Goal: Complete application form

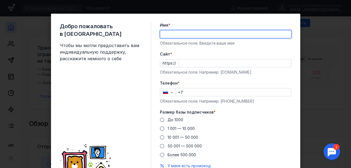
type input "[PERSON_NAME]"
type input "[PHONE_NUMBER]"
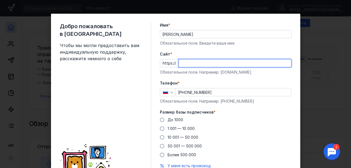
click at [187, 63] on input "Cайт *" at bounding box center [235, 63] width 112 height 8
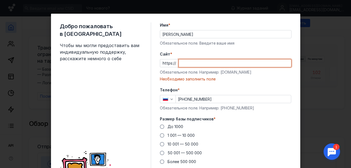
paste input "[DOMAIN_NAME][URL]"
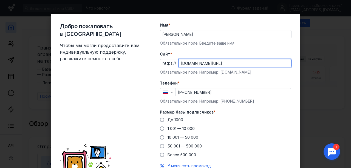
scroll to position [27, 0]
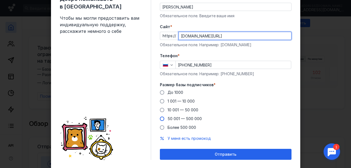
type input "[DOMAIN_NAME][URL]"
click at [160, 118] on span at bounding box center [162, 119] width 4 height 4
click at [0, 0] on input "50 001 — 500 000" at bounding box center [0, 0] width 0 height 0
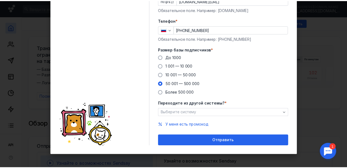
scroll to position [63, 0]
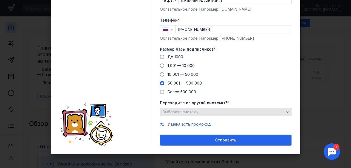
click at [196, 110] on div "Выберите систему" at bounding box center [223, 112] width 124 height 5
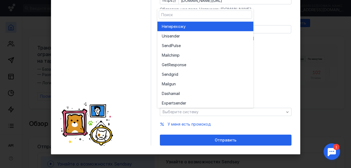
click at [187, 25] on div "Не перехожу" at bounding box center [205, 26] width 87 height 5
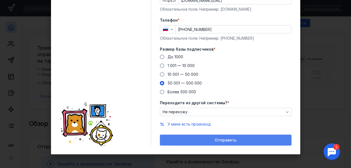
click at [221, 140] on span "Отправить" at bounding box center [226, 140] width 22 height 5
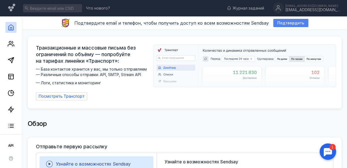
click at [278, 22] on span "Подтвердить" at bounding box center [290, 23] width 27 height 5
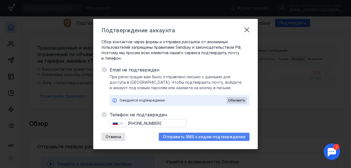
click at [202, 136] on span "Отправить SMS с кодом подтверждения" at bounding box center [204, 137] width 82 height 5
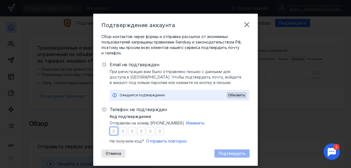
type input "8"
type input "6"
type input "0"
type input "2"
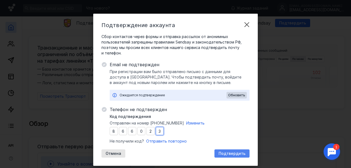
type input "3"
click at [237, 155] on span "Подтвердить" at bounding box center [231, 154] width 27 height 5
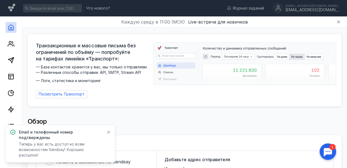
click at [107, 135] on icon at bounding box center [109, 132] width 4 height 4
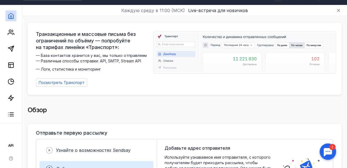
scroll to position [0, 0]
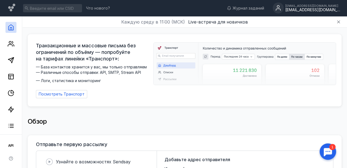
click at [323, 10] on div "[EMAIL_ADDRESS][DOMAIN_NAME]" at bounding box center [312, 10] width 55 height 5
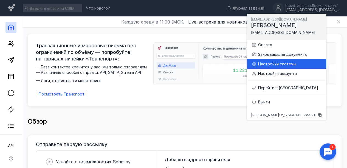
click at [278, 69] on div "Настройки системы" at bounding box center [286, 64] width 70 height 10
